Goal: Task Accomplishment & Management: Manage account settings

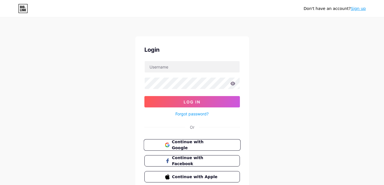
click at [187, 148] on button "Continue with Google" at bounding box center [191, 145] width 97 height 12
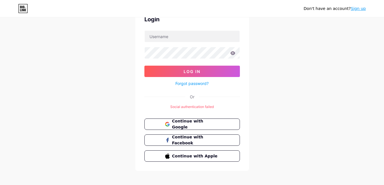
scroll to position [34, 0]
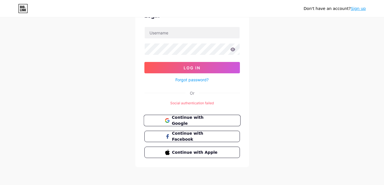
click at [185, 118] on span "Continue with Google" at bounding box center [195, 121] width 47 height 12
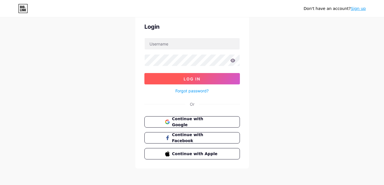
scroll to position [24, 0]
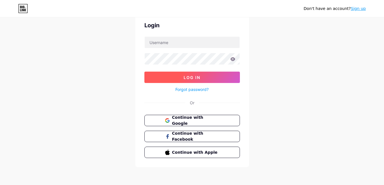
click at [195, 79] on span "Log In" at bounding box center [192, 77] width 17 height 5
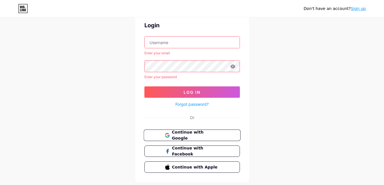
click at [180, 134] on span "Continue with Google" at bounding box center [195, 135] width 47 height 12
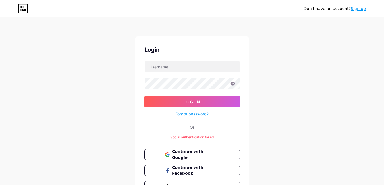
click at [24, 10] on icon at bounding box center [23, 8] width 10 height 9
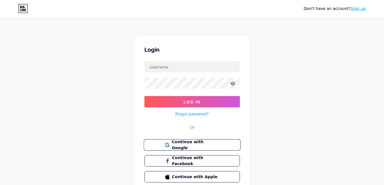
click at [208, 144] on span "Continue with Google" at bounding box center [195, 145] width 47 height 12
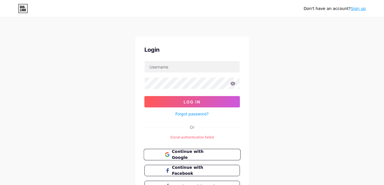
click at [201, 157] on span "Continue with Google" at bounding box center [195, 155] width 47 height 12
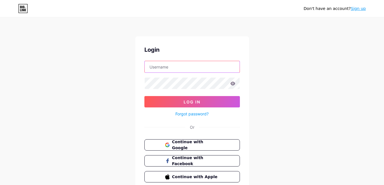
click at [214, 68] on input "text" at bounding box center [192, 66] width 95 height 11
type input "[EMAIL_ADDRESS][DOMAIN_NAME]"
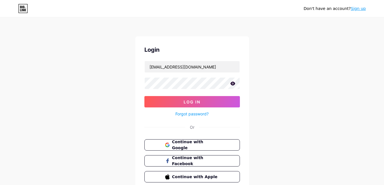
click at [195, 115] on link "Forgot password?" at bounding box center [191, 114] width 33 height 6
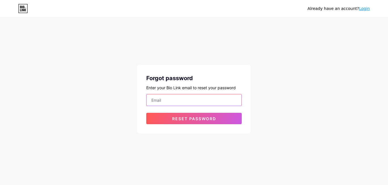
click at [208, 103] on input "email" at bounding box center [194, 99] width 95 height 11
type input "[EMAIL_ADDRESS][DOMAIN_NAME]"
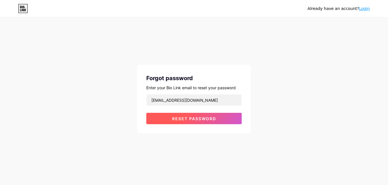
click at [194, 122] on button "Reset password" at bounding box center [193, 118] width 95 height 11
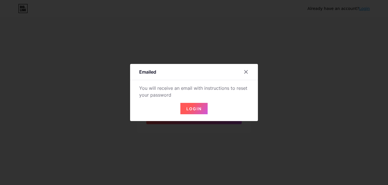
click at [197, 112] on button "Login" at bounding box center [193, 108] width 27 height 11
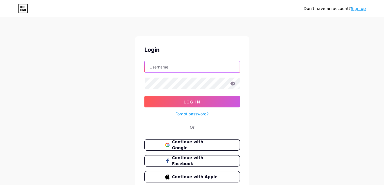
click at [176, 70] on input "text" at bounding box center [192, 66] width 95 height 11
type input "[EMAIL_ADDRESS][DOMAIN_NAME]"
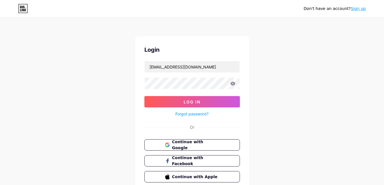
click at [188, 111] on link "Forgot password?" at bounding box center [191, 114] width 33 height 6
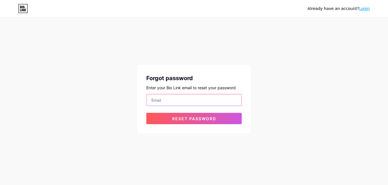
click at [186, 104] on input "email" at bounding box center [194, 99] width 95 height 11
click at [182, 103] on input "[EMAIL_ADDRESS][DOMAIN_NAME]" at bounding box center [194, 99] width 95 height 11
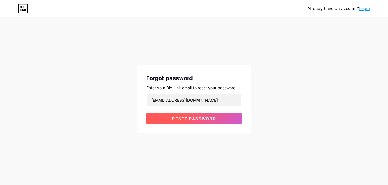
click at [173, 119] on span "Reset password" at bounding box center [194, 118] width 44 height 5
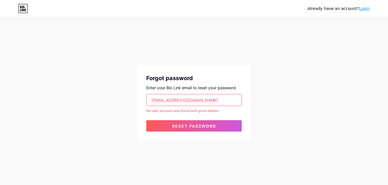
click at [178, 103] on input "adehartomo12281@gmail.com" at bounding box center [194, 99] width 95 height 11
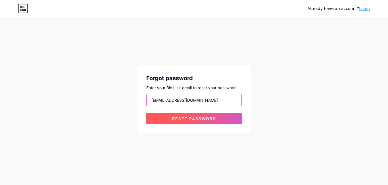
type input "[EMAIL_ADDRESS][DOMAIN_NAME]"
click at [178, 117] on span "Reset password" at bounding box center [194, 118] width 44 height 5
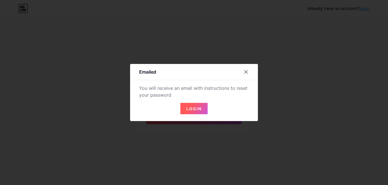
click at [191, 111] on span "Login" at bounding box center [193, 108] width 15 height 5
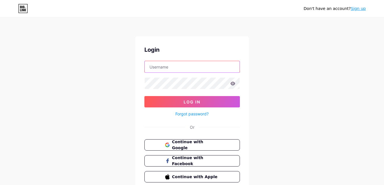
click at [218, 68] on input "text" at bounding box center [192, 66] width 95 height 11
type input "[EMAIL_ADDRESS][DOMAIN_NAME]"
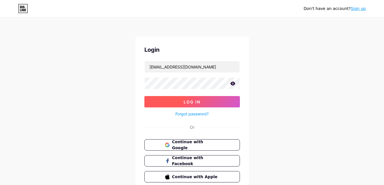
click at [198, 104] on span "Log In" at bounding box center [192, 101] width 17 height 5
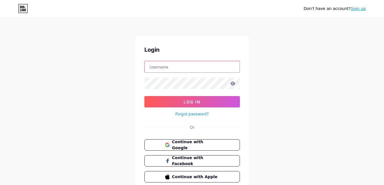
type input "[EMAIL_ADDRESS][DOMAIN_NAME]"
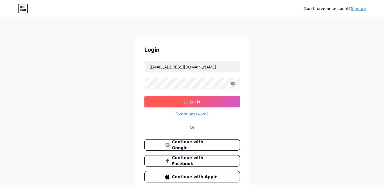
click at [220, 100] on button "Log In" at bounding box center [191, 101] width 95 height 11
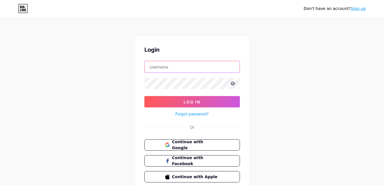
type input "[EMAIL_ADDRESS][DOMAIN_NAME]"
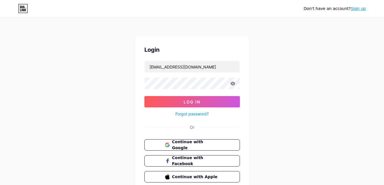
click at [355, 11] on link "Sign up" at bounding box center [358, 8] width 15 height 5
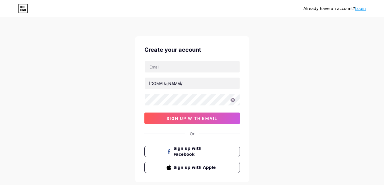
click at [19, 8] on icon at bounding box center [23, 8] width 10 height 9
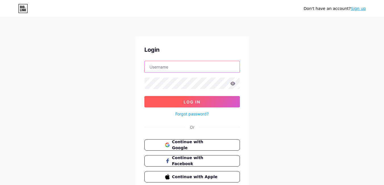
type input "[EMAIL_ADDRESS][DOMAIN_NAME]"
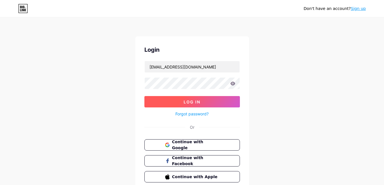
click at [195, 105] on button "Log In" at bounding box center [191, 101] width 95 height 11
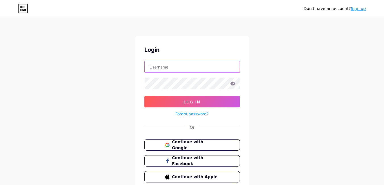
type input "[EMAIL_ADDRESS][DOMAIN_NAME]"
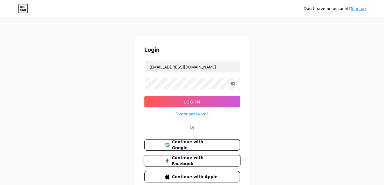
click at [156, 159] on button "Continue with Facebook" at bounding box center [191, 161] width 97 height 12
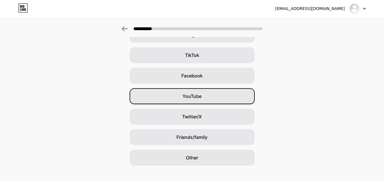
scroll to position [64, 0]
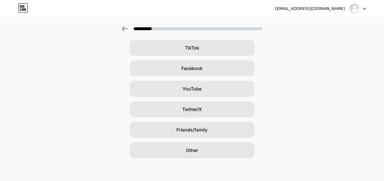
click at [365, 9] on icon at bounding box center [364, 9] width 3 height 2
click at [357, 22] on li "Logout" at bounding box center [330, 23] width 70 height 15
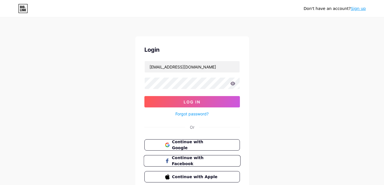
click at [191, 159] on span "Continue with Facebook" at bounding box center [195, 161] width 47 height 12
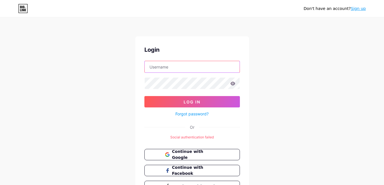
type input "[EMAIL_ADDRESS][DOMAIN_NAME]"
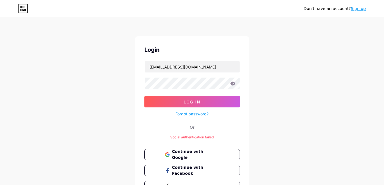
click at [211, 104] on button "Log In" at bounding box center [191, 101] width 95 height 11
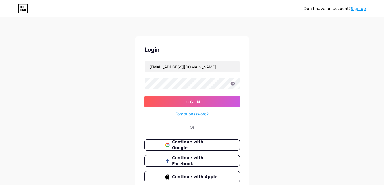
click at [211, 104] on button "Log In" at bounding box center [191, 101] width 95 height 11
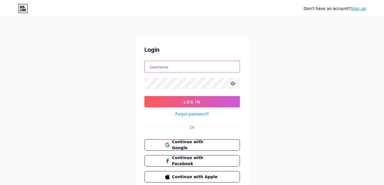
type input "[EMAIL_ADDRESS][DOMAIN_NAME]"
